Goal: Navigation & Orientation: Find specific page/section

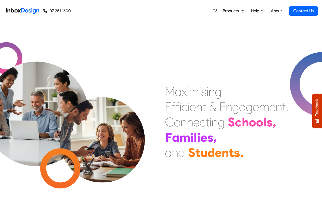
click at [276, 11] on link "About" at bounding box center [276, 11] width 14 height 10
click at [24, 10] on img at bounding box center [22, 11] width 33 height 10
